Goal: Task Accomplishment & Management: Use online tool/utility

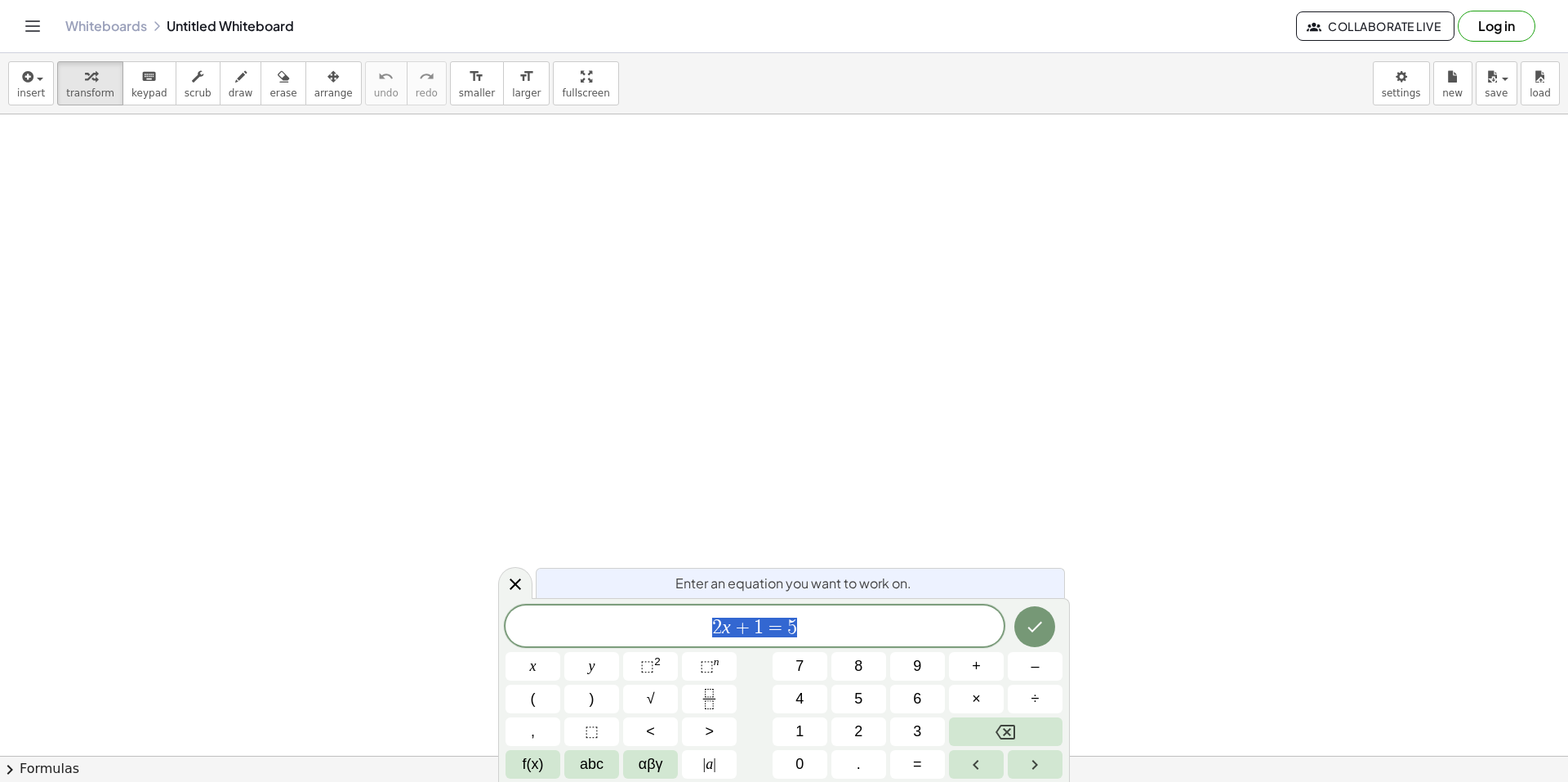
scroll to position [82, 0]
drag, startPoint x: 348, startPoint y: 235, endPoint x: 379, endPoint y: 282, distance: 56.3
click at [378, 283] on div at bounding box center [784, 727] width 1568 height 1389
click at [548, 294] on div at bounding box center [784, 727] width 1568 height 1389
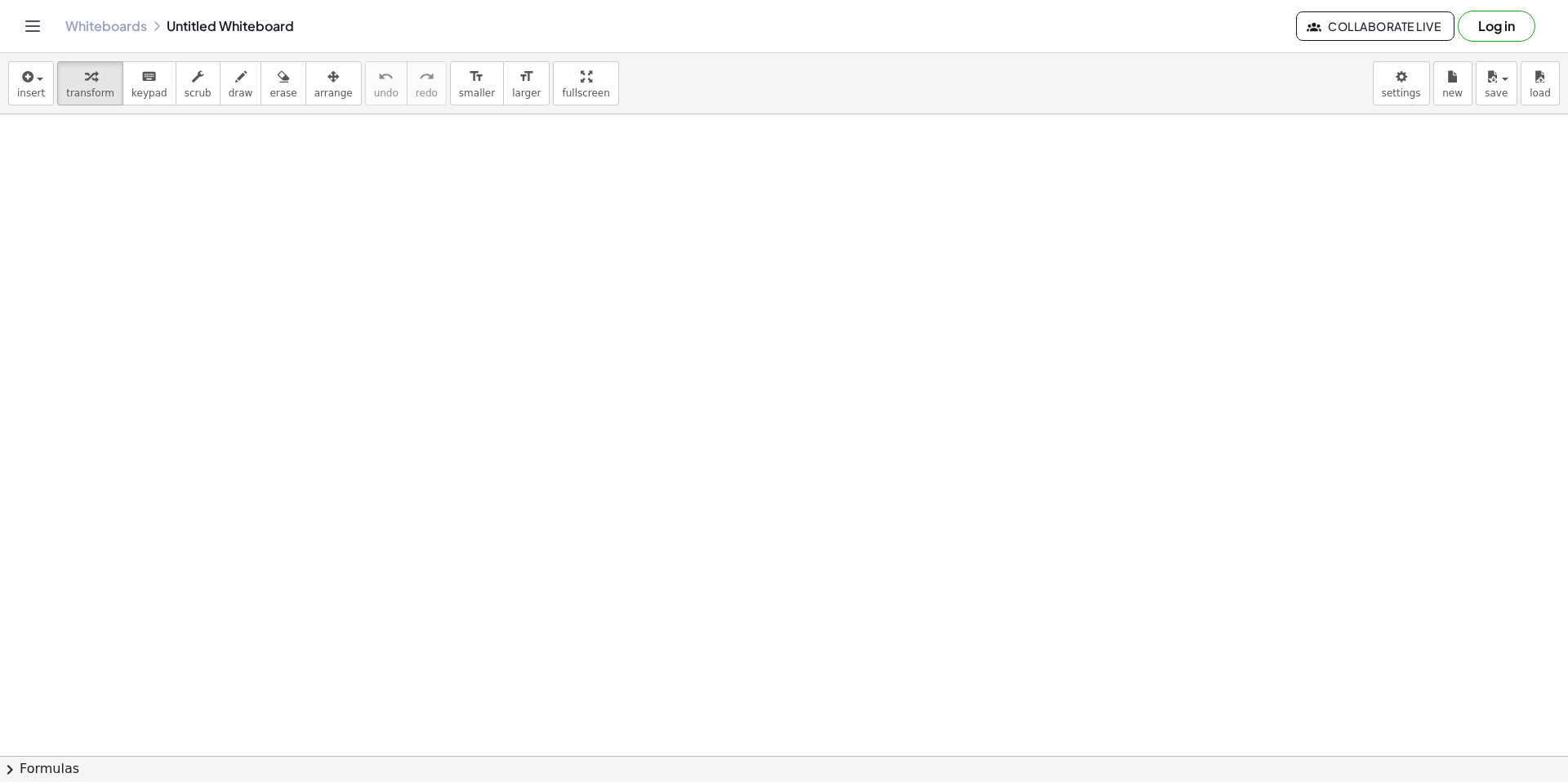
click at [148, 179] on div at bounding box center [784, 727] width 1568 height 1389
click at [229, 96] on span "draw" at bounding box center [241, 93] width 25 height 12
click at [91, 91] on span "transform" at bounding box center [90, 93] width 49 height 12
click at [220, 85] on button "draw" at bounding box center [241, 83] width 43 height 45
drag, startPoint x: 390, startPoint y: 209, endPoint x: 413, endPoint y: 233, distance: 33.2
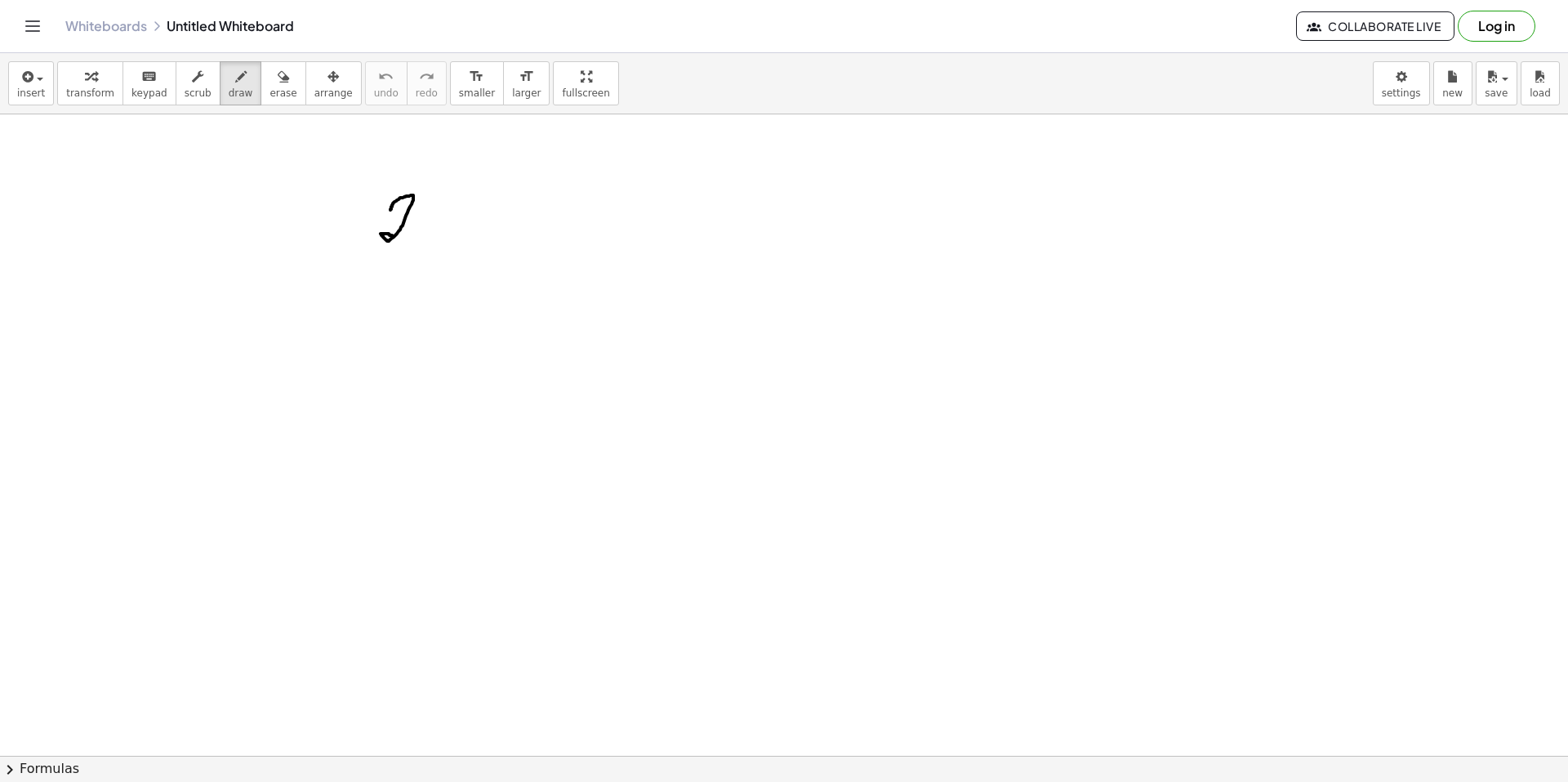
click at [395, 236] on div at bounding box center [784, 727] width 1568 height 1389
click at [1506, 29] on button "Log in" at bounding box center [1497, 26] width 77 height 31
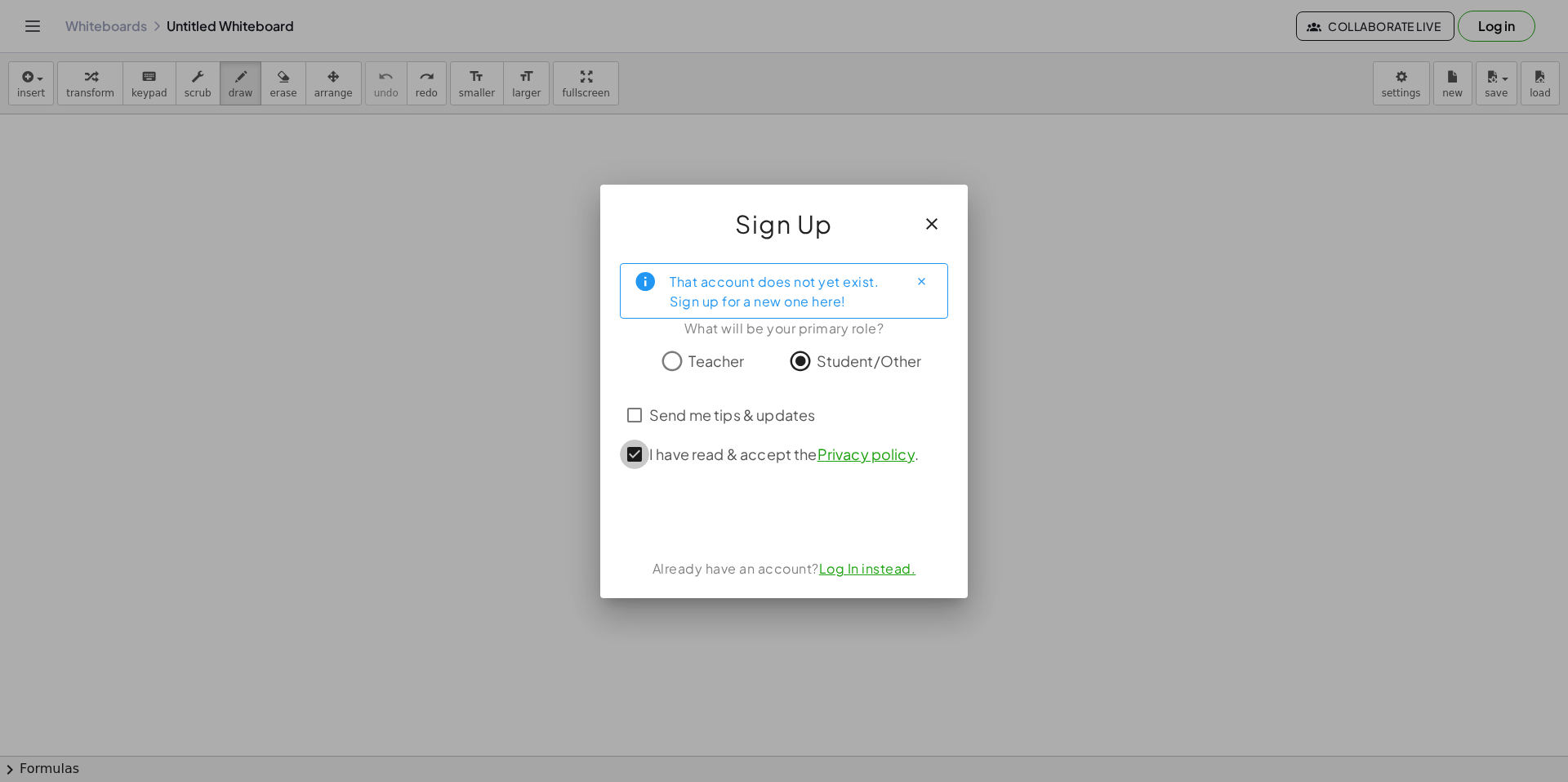
click at [731, 493] on div "That account does not yet exist. Sign up for a new one here! What will be your …" at bounding box center [783, 423] width 367 height 347
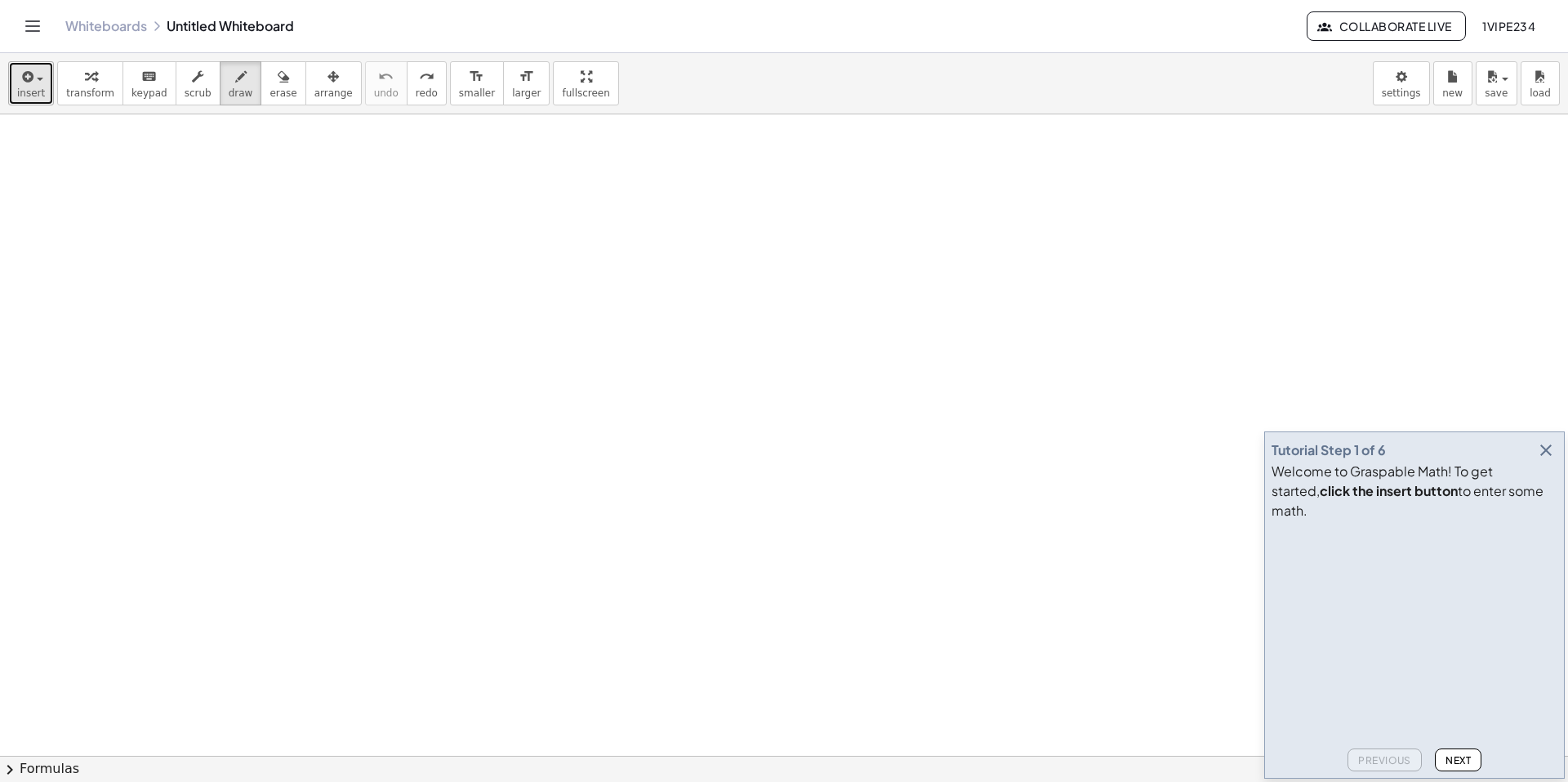
click at [44, 88] on button "insert" at bounding box center [31, 83] width 46 height 45
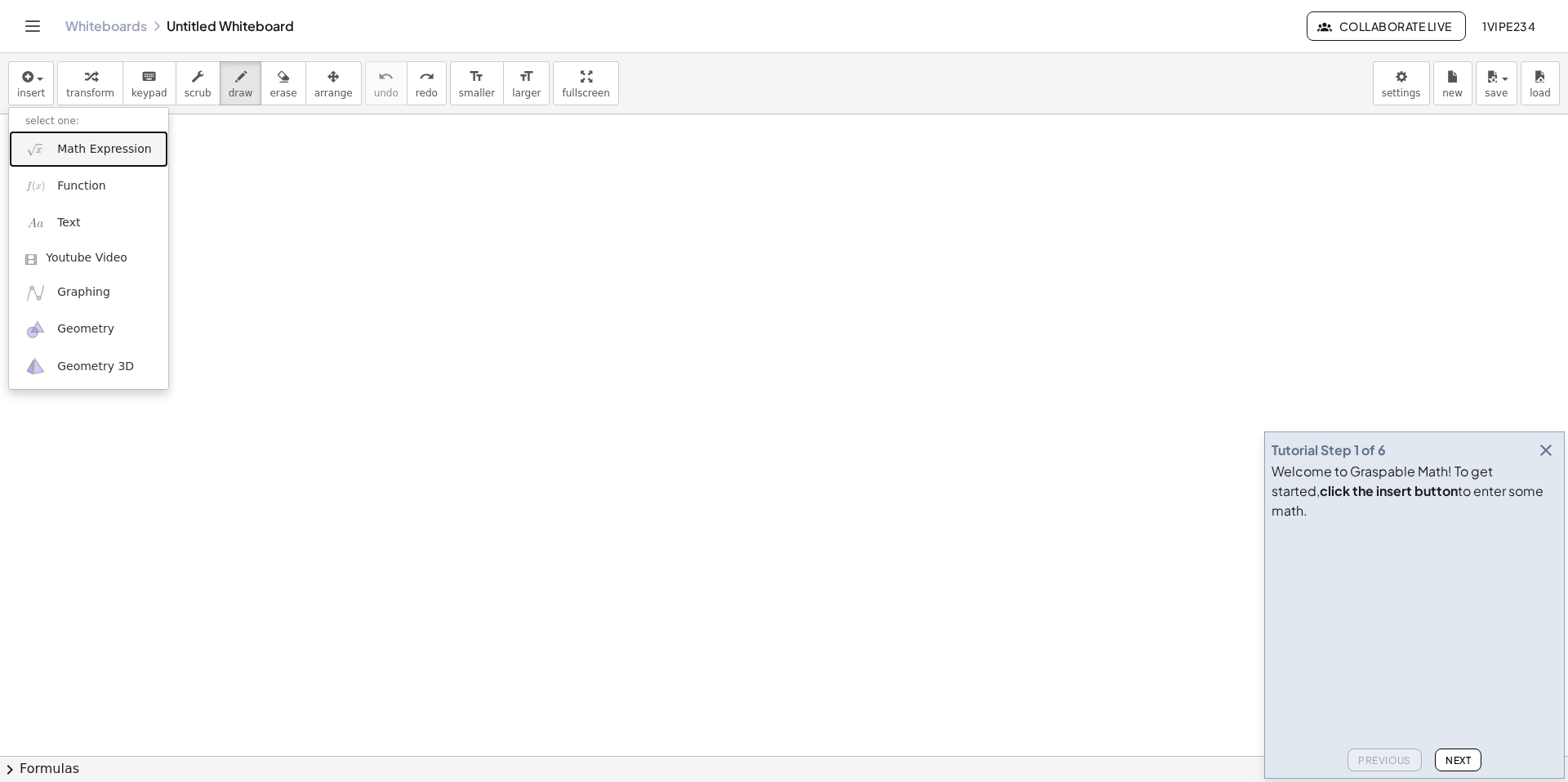
click at [58, 156] on span "Math Expression" at bounding box center [104, 149] width 94 height 17
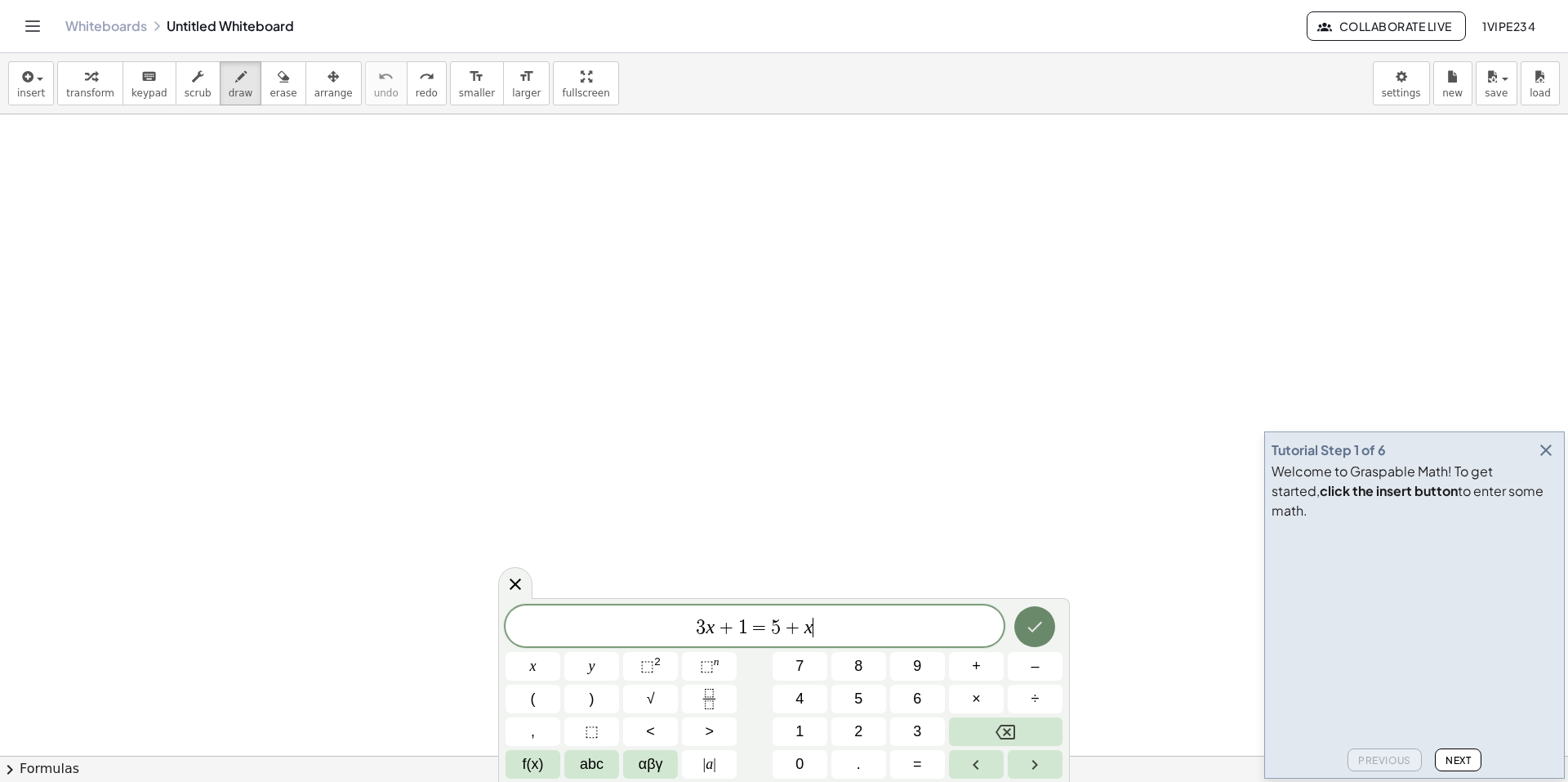
click at [1033, 626] on icon "Done" at bounding box center [1034, 627] width 20 height 20
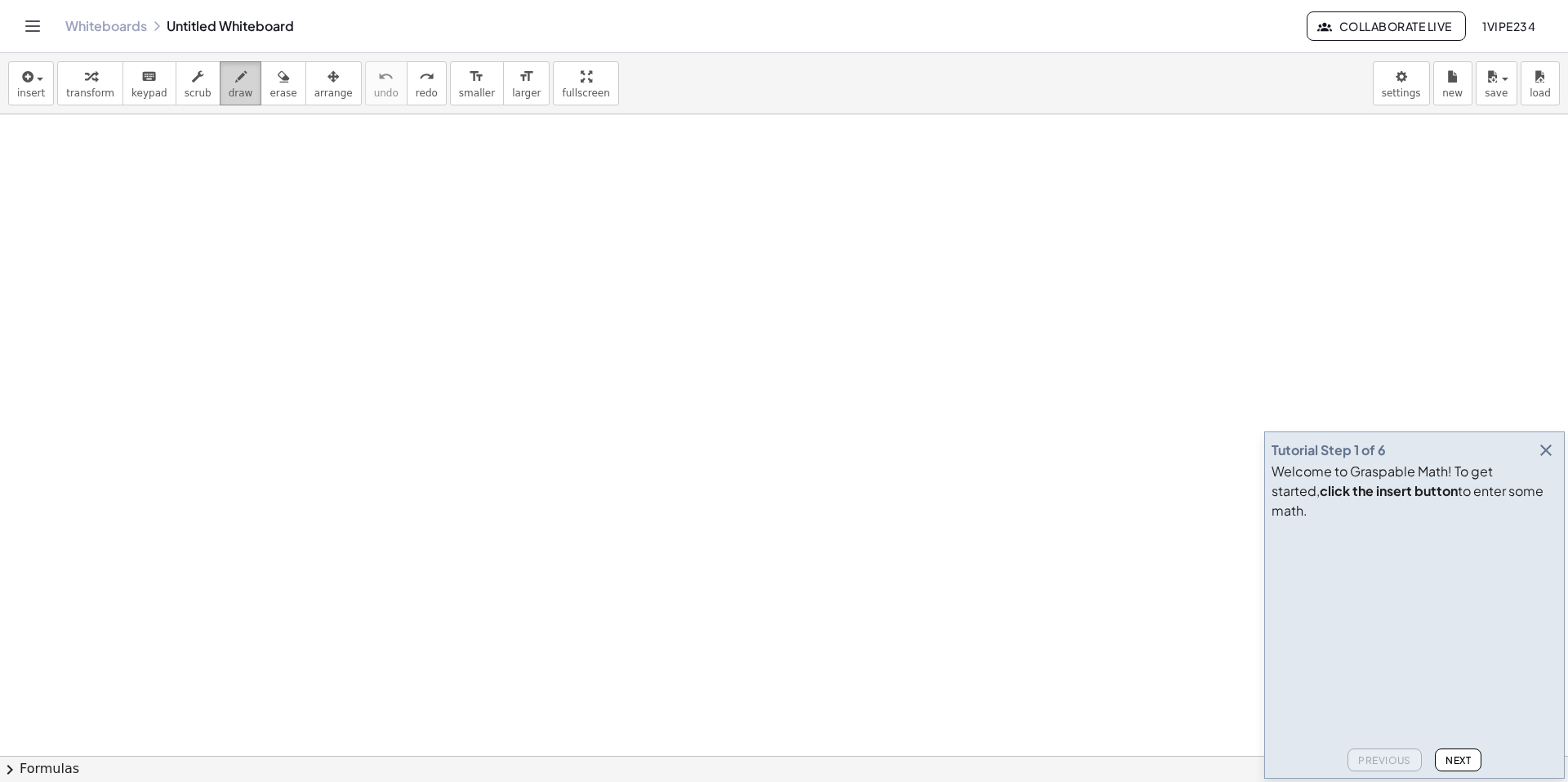
click at [229, 88] on span "draw" at bounding box center [241, 93] width 25 height 12
drag, startPoint x: 179, startPoint y: 159, endPoint x: 189, endPoint y: 187, distance: 29.7
click at [189, 188] on div at bounding box center [784, 727] width 1568 height 1389
drag, startPoint x: 215, startPoint y: 157, endPoint x: 239, endPoint y: 189, distance: 40.0
click at [202, 180] on div at bounding box center [784, 727] width 1568 height 1389
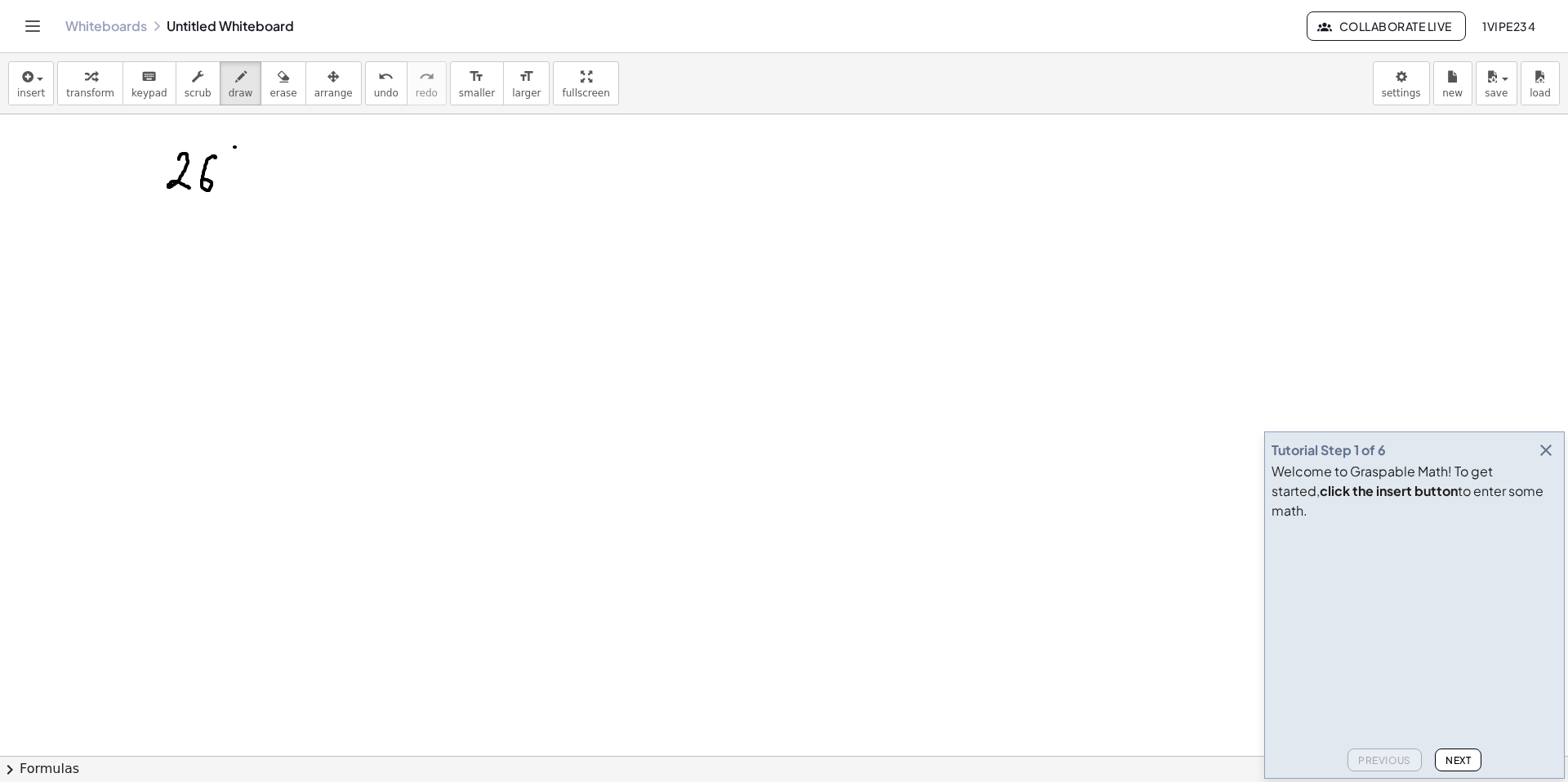
drag, startPoint x: 235, startPoint y: 147, endPoint x: 244, endPoint y: 147, distance: 9.0
click at [242, 158] on div at bounding box center [784, 727] width 1568 height 1389
drag, startPoint x: 244, startPoint y: 147, endPoint x: 239, endPoint y: 157, distance: 11.2
click at [239, 157] on div at bounding box center [784, 727] width 1568 height 1389
drag, startPoint x: 264, startPoint y: 138, endPoint x: 284, endPoint y: 160, distance: 29.7
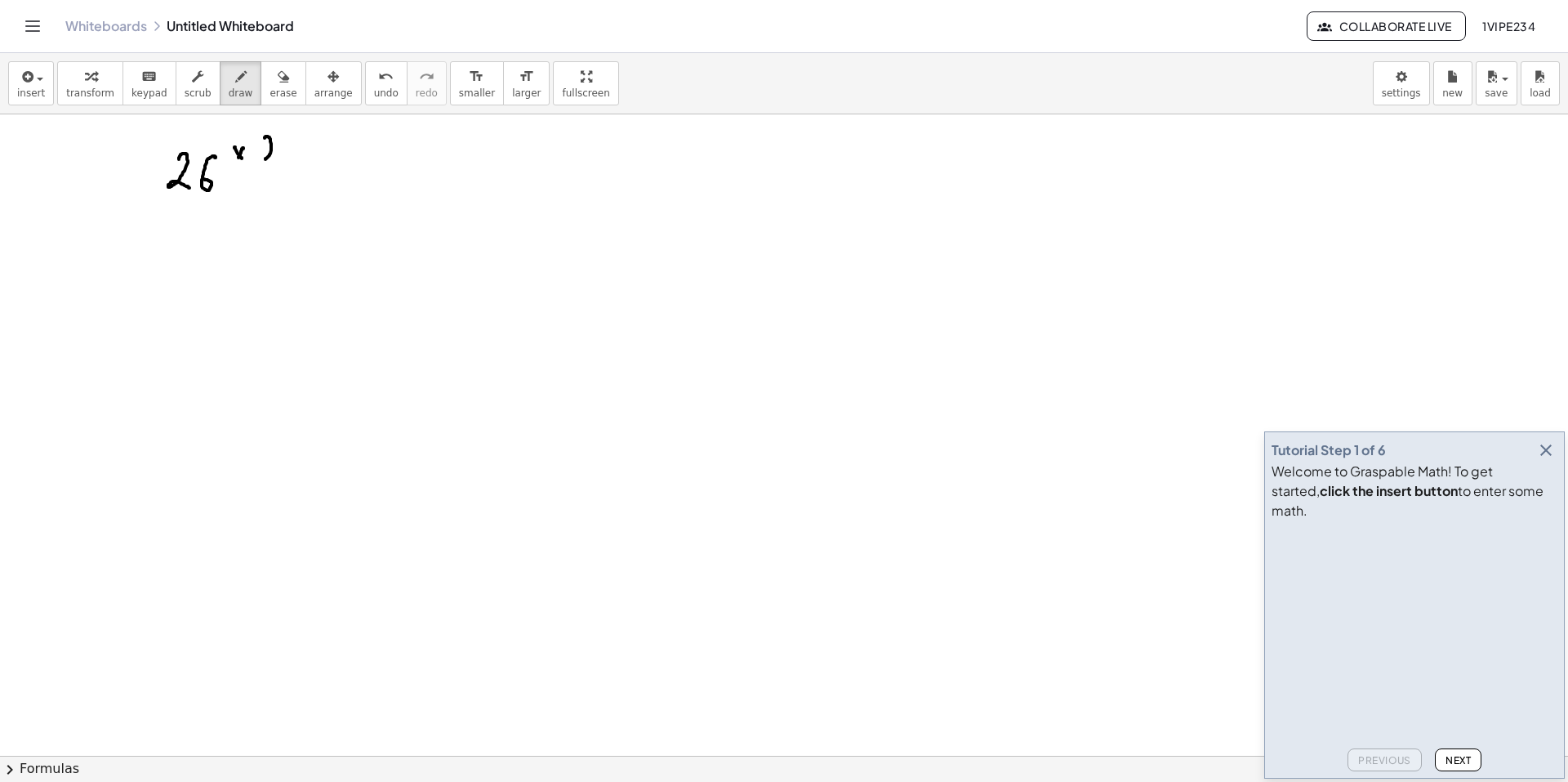
click at [284, 159] on div at bounding box center [784, 727] width 1568 height 1389
drag, startPoint x: 203, startPoint y: 165, endPoint x: 196, endPoint y: 198, distance: 33.7
click at [196, 198] on div at bounding box center [784, 727] width 1568 height 1389
drag, startPoint x: 214, startPoint y: 182, endPoint x: 207, endPoint y: 190, distance: 10.6
click at [208, 199] on div at bounding box center [784, 727] width 1568 height 1389
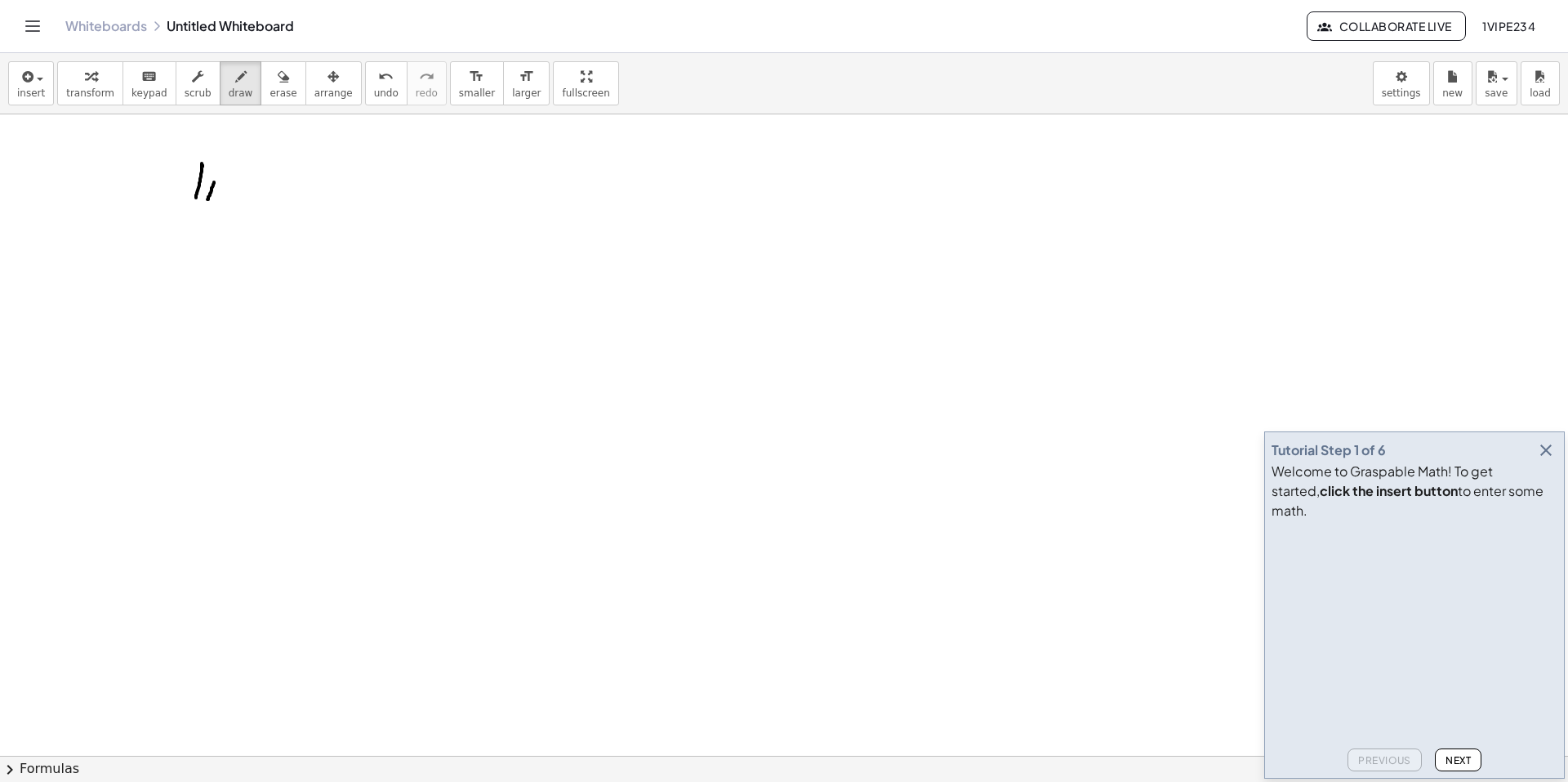
drag, startPoint x: 212, startPoint y: 174, endPoint x: 224, endPoint y: 195, distance: 24.2
click at [213, 175] on div at bounding box center [784, 727] width 1568 height 1389
drag, startPoint x: 231, startPoint y: 180, endPoint x: 251, endPoint y: 193, distance: 23.9
click at [251, 193] on div at bounding box center [784, 727] width 1568 height 1389
drag, startPoint x: 193, startPoint y: 213, endPoint x: 204, endPoint y: 228, distance: 18.6
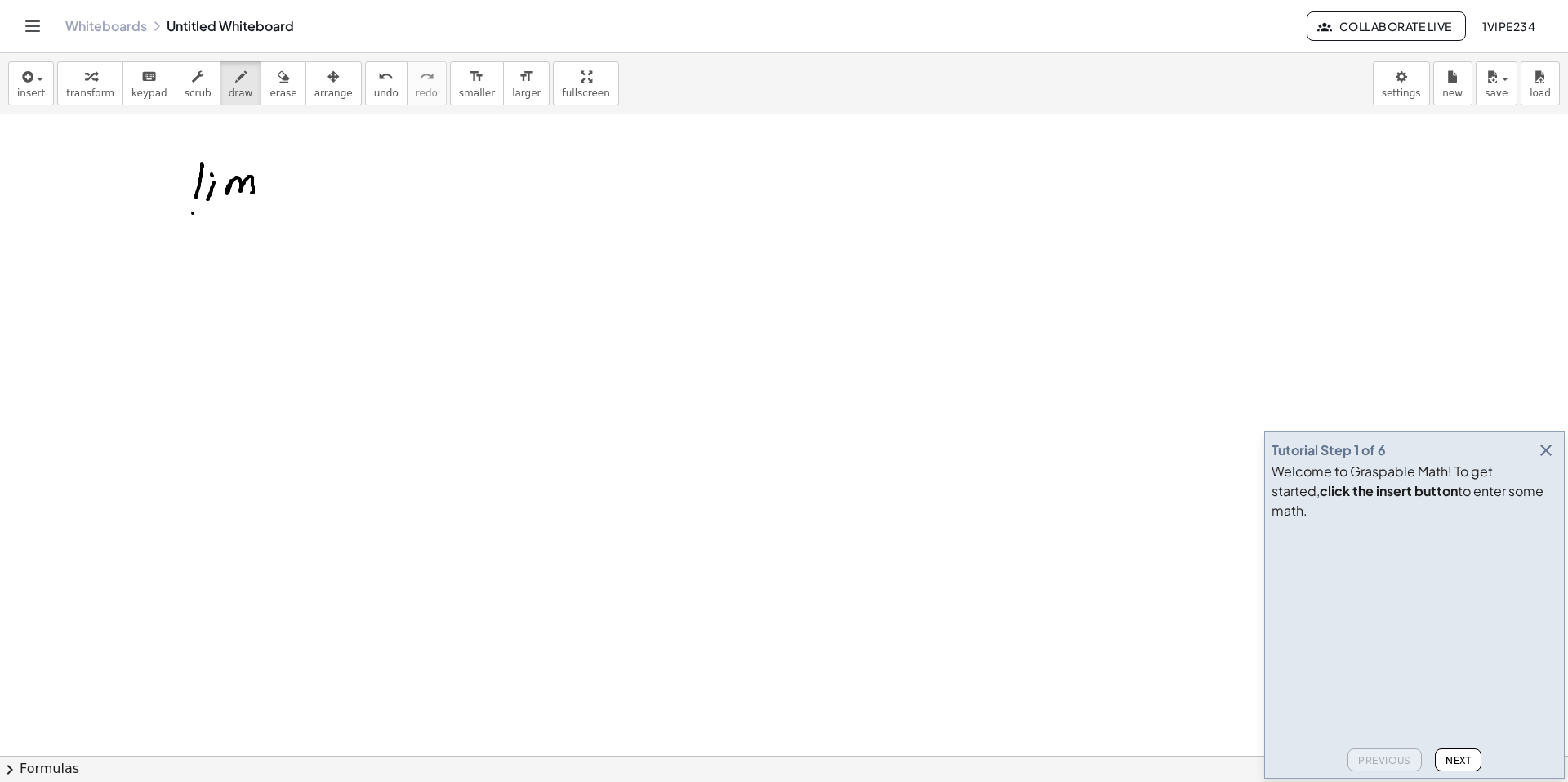
click at [204, 230] on div at bounding box center [784, 727] width 1568 height 1389
drag, startPoint x: 204, startPoint y: 217, endPoint x: 196, endPoint y: 231, distance: 16.1
click at [196, 231] on div at bounding box center [784, 727] width 1568 height 1389
drag, startPoint x: 216, startPoint y: 222, endPoint x: 231, endPoint y: 227, distance: 15.8
click at [231, 226] on div at bounding box center [784, 727] width 1568 height 1389
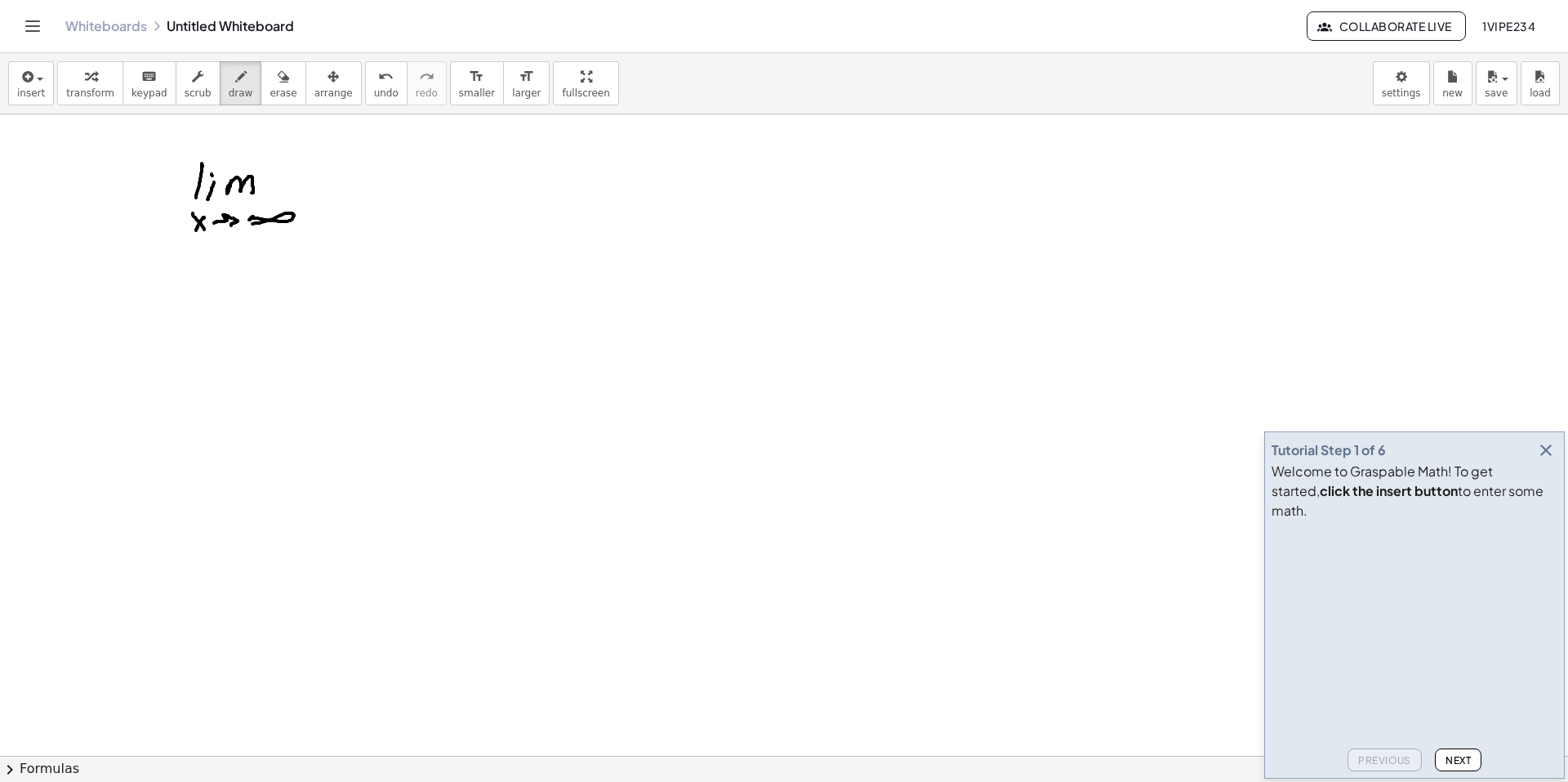
drag, startPoint x: 252, startPoint y: 217, endPoint x: 245, endPoint y: 225, distance: 10.6
click at [245, 225] on div at bounding box center [784, 727] width 1568 height 1389
drag, startPoint x: 273, startPoint y: 180, endPoint x: 287, endPoint y: 191, distance: 17.8
click at [287, 191] on div at bounding box center [784, 727] width 1568 height 1389
click at [274, 196] on div at bounding box center [784, 727] width 1568 height 1389
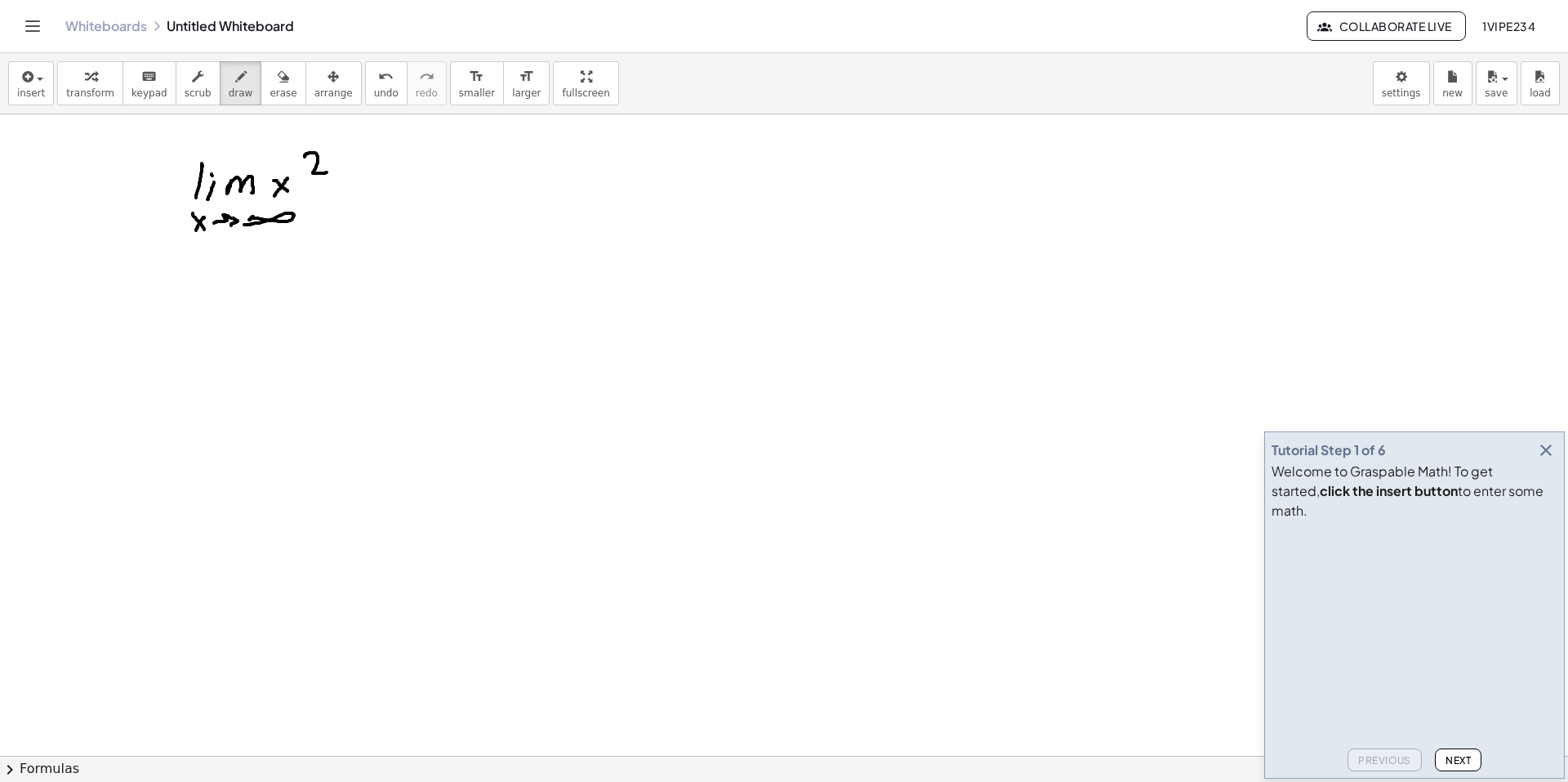
drag, startPoint x: 305, startPoint y: 156, endPoint x: 329, endPoint y: 172, distance: 28.8
click at [329, 172] on div at bounding box center [784, 727] width 1568 height 1389
click at [352, 180] on div at bounding box center [784, 727] width 1568 height 1389
drag, startPoint x: 347, startPoint y: 186, endPoint x: 371, endPoint y: 184, distance: 24.1
click at [362, 185] on div at bounding box center [784, 727] width 1568 height 1389
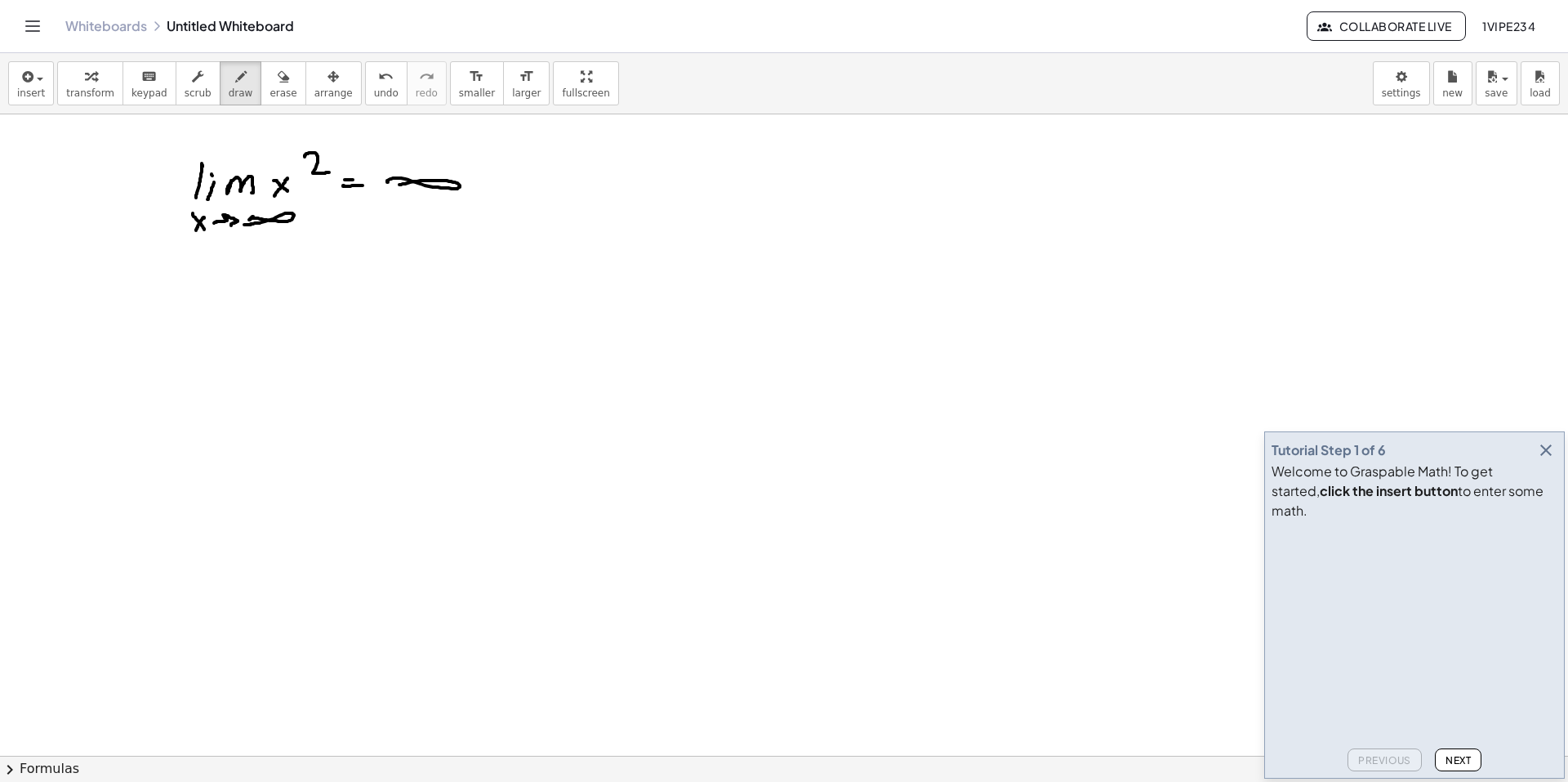
drag, startPoint x: 405, startPoint y: 179, endPoint x: 393, endPoint y: 185, distance: 13.4
click at [393, 185] on div at bounding box center [784, 727] width 1568 height 1389
click at [192, 79] on icon "button" at bounding box center [198, 77] width 12 height 20
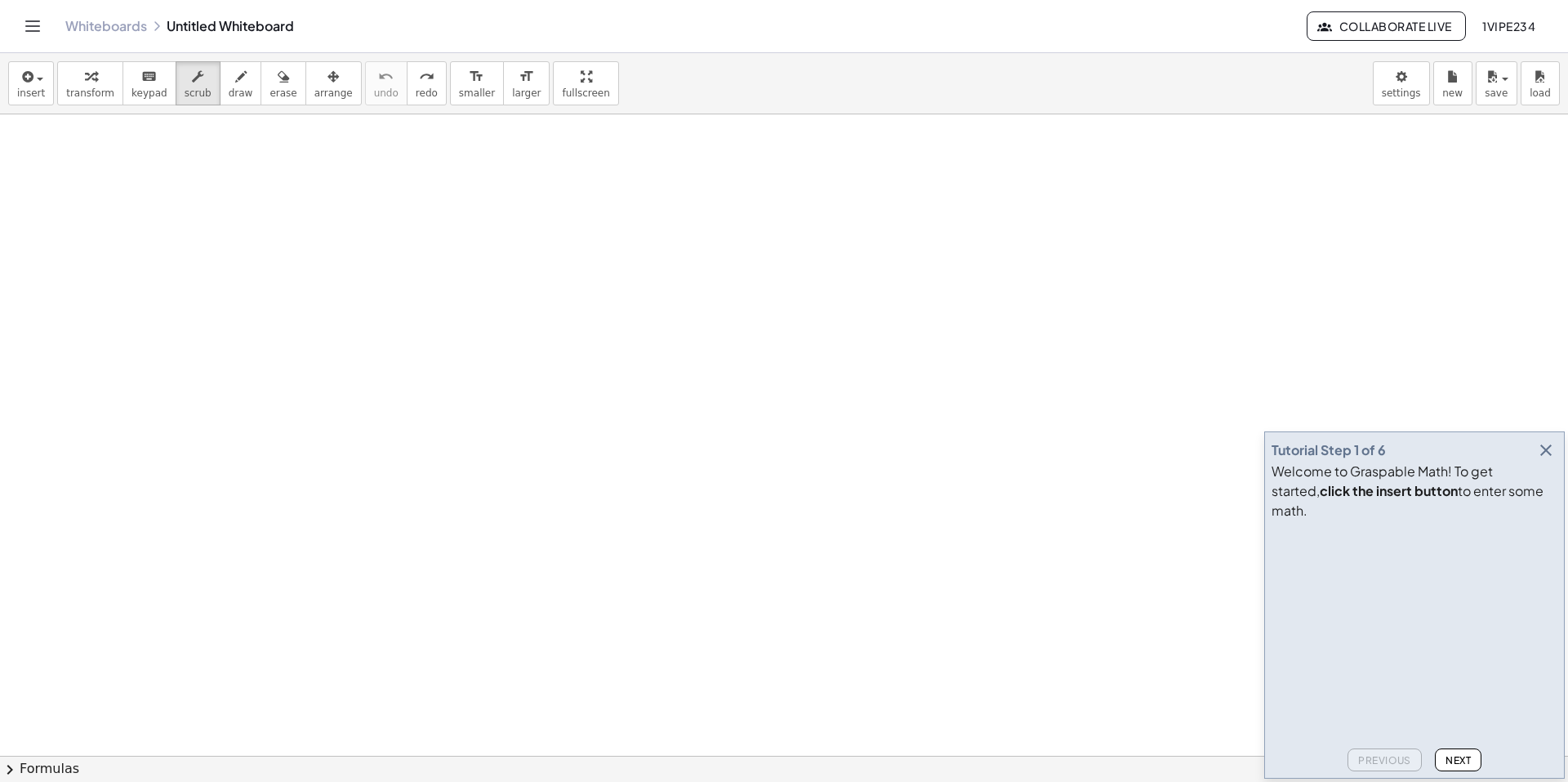
click at [208, 161] on div at bounding box center [784, 727] width 1568 height 1389
drag, startPoint x: 221, startPoint y: 180, endPoint x: 432, endPoint y: 306, distance: 245.8
click at [433, 306] on div at bounding box center [784, 727] width 1568 height 1389
click at [236, 83] on icon "button" at bounding box center [242, 77] width 12 height 20
drag, startPoint x: 251, startPoint y: 211, endPoint x: 385, endPoint y: 289, distance: 155.0
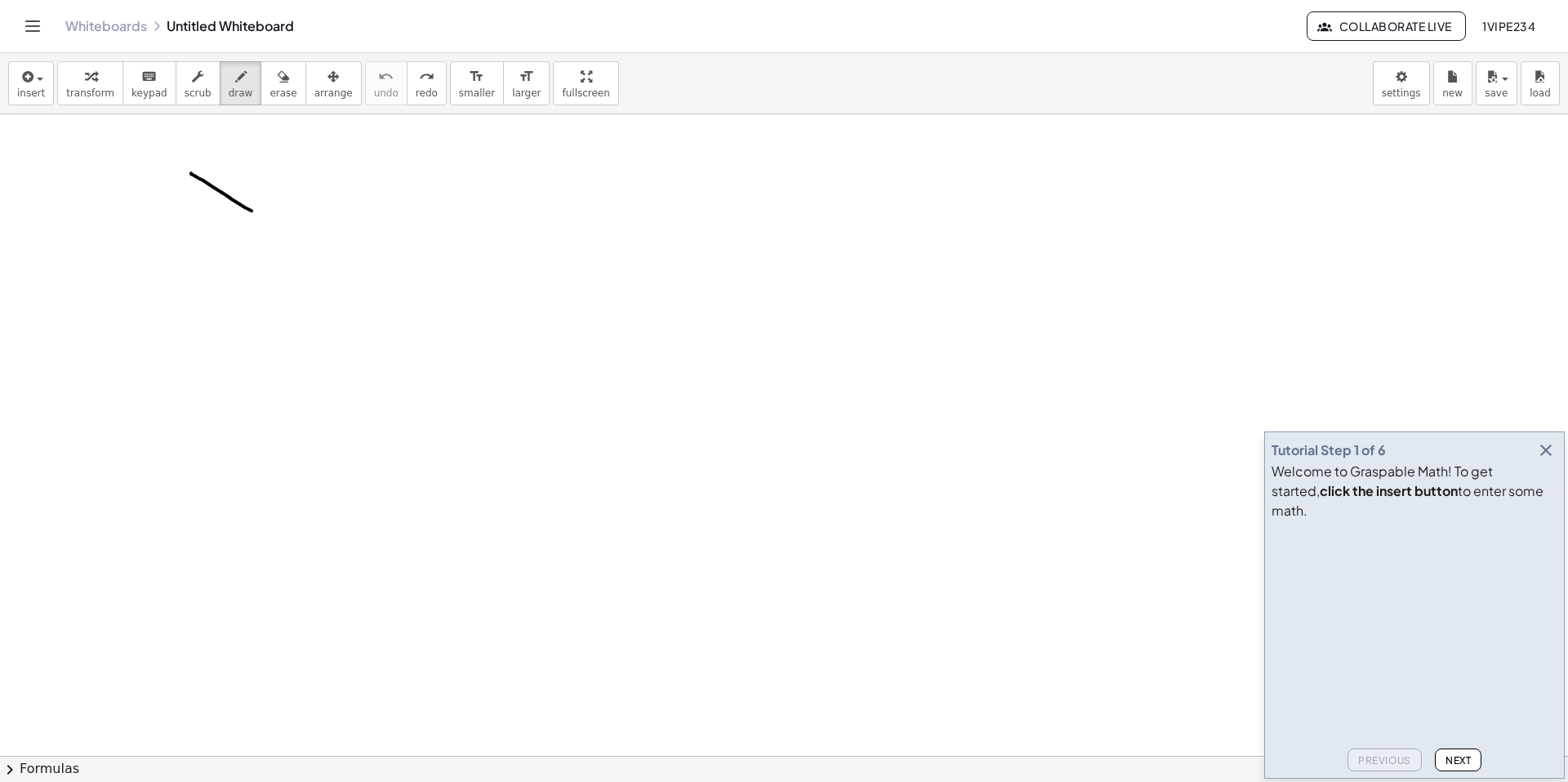
click at [391, 290] on div at bounding box center [784, 727] width 1568 height 1389
click at [184, 91] on span "scrub" at bounding box center [197, 93] width 27 height 12
drag, startPoint x: 222, startPoint y: 170, endPoint x: 352, endPoint y: 261, distance: 158.7
click at [343, 266] on div at bounding box center [784, 727] width 1568 height 1389
drag, startPoint x: 342, startPoint y: 241, endPoint x: 339, endPoint y: 262, distance: 21.2
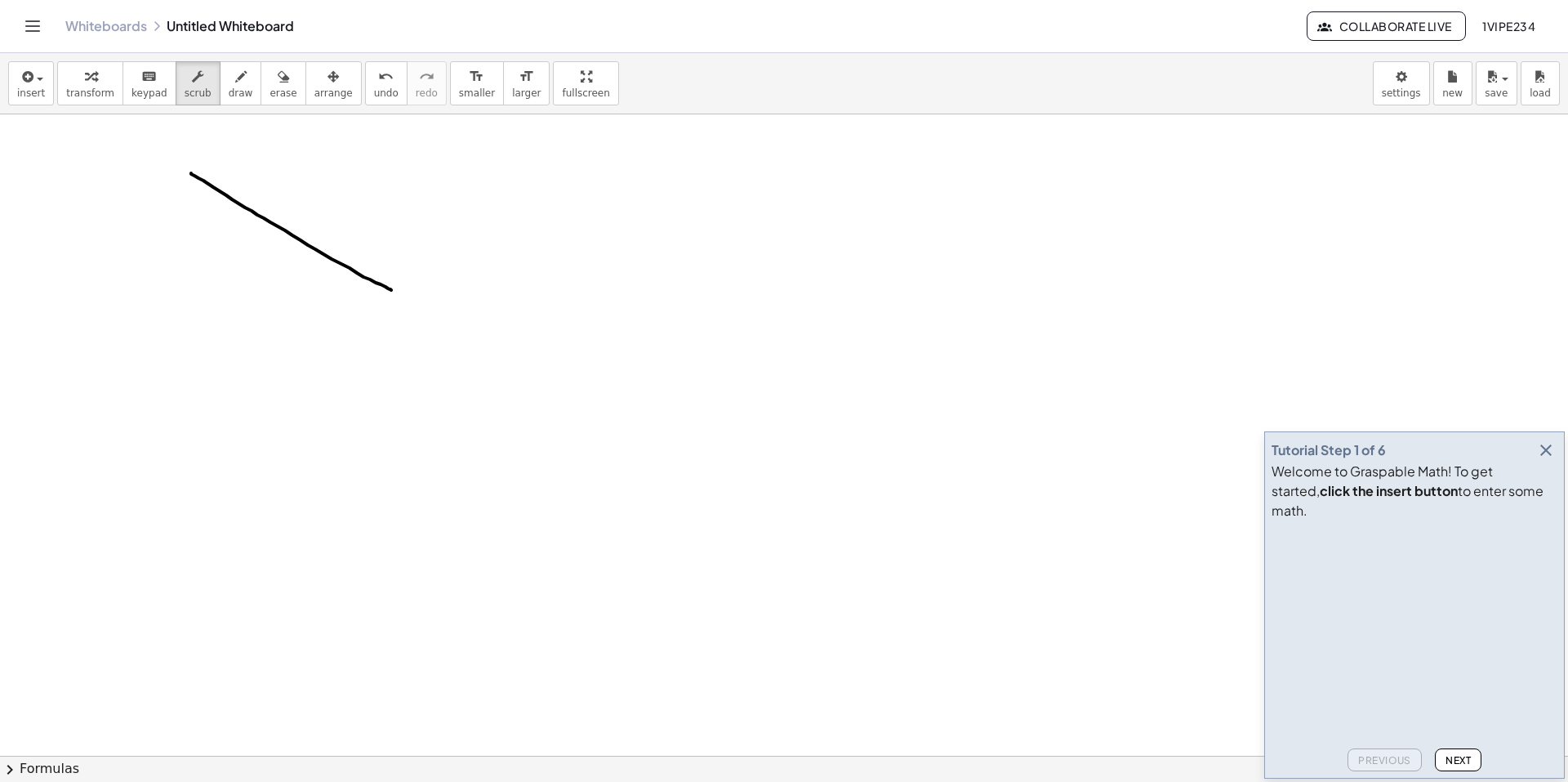
click at [340, 244] on div at bounding box center [784, 727] width 1568 height 1389
click at [338, 262] on div at bounding box center [784, 727] width 1568 height 1389
drag, startPoint x: 334, startPoint y: 260, endPoint x: 278, endPoint y: 241, distance: 59.1
click at [325, 258] on div at bounding box center [784, 727] width 1568 height 1389
click at [146, 80] on div "keyboard" at bounding box center [149, 76] width 36 height 20
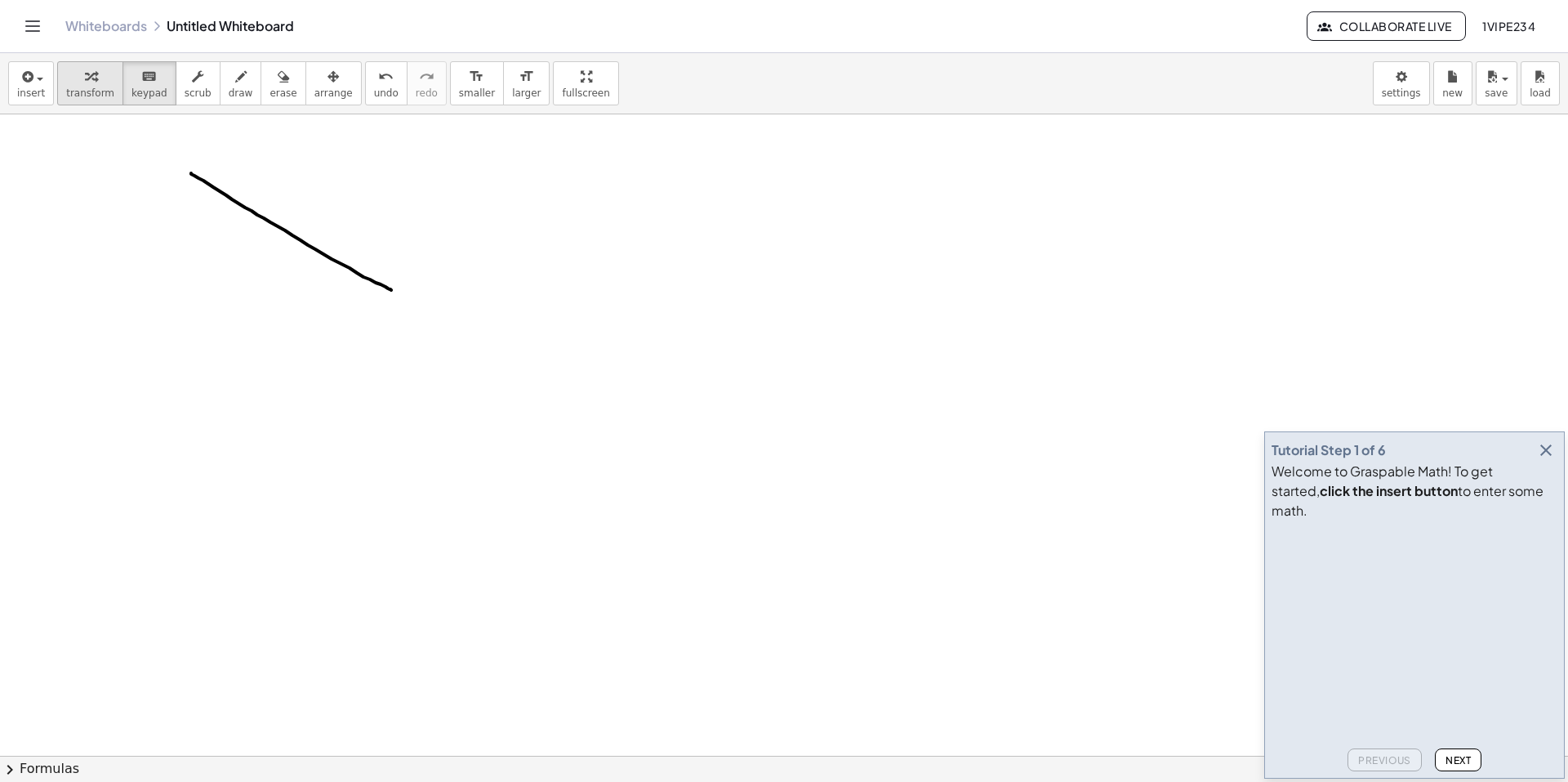
click at [86, 91] on span "transform" at bounding box center [90, 93] width 49 height 12
click at [17, 28] on header "Whiteboards Untitled Whiteboard Collaborate Live 1vipe234" at bounding box center [784, 27] width 1568 height 53
click at [26, 26] on button "Toggle navigation" at bounding box center [33, 26] width 26 height 26
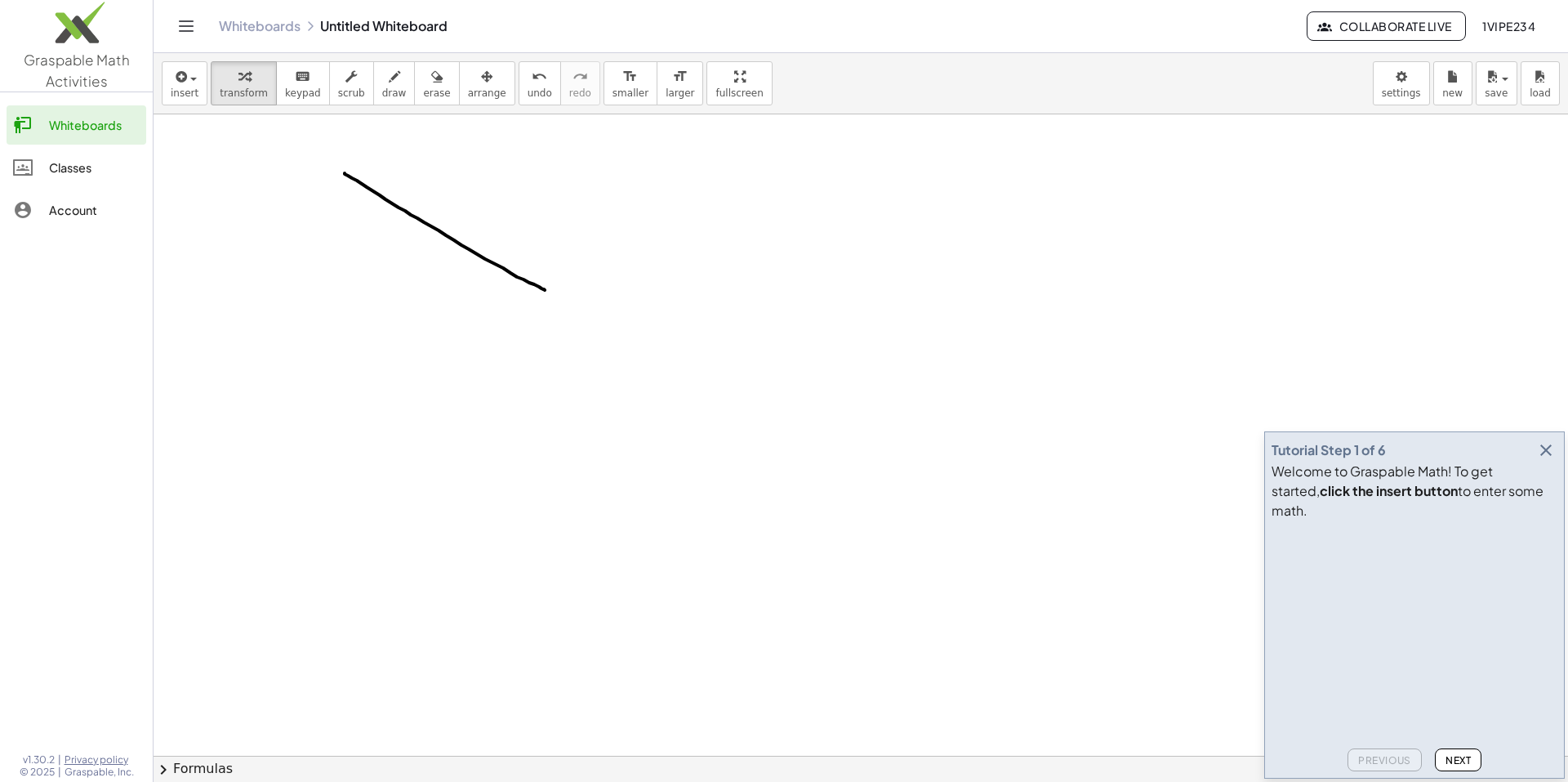
drag, startPoint x: 86, startPoint y: 170, endPoint x: 1002, endPoint y: 90, distance: 919.5
click at [87, 170] on div "Classes" at bounding box center [95, 167] width 91 height 20
